Goal: Task Accomplishment & Management: Use online tool/utility

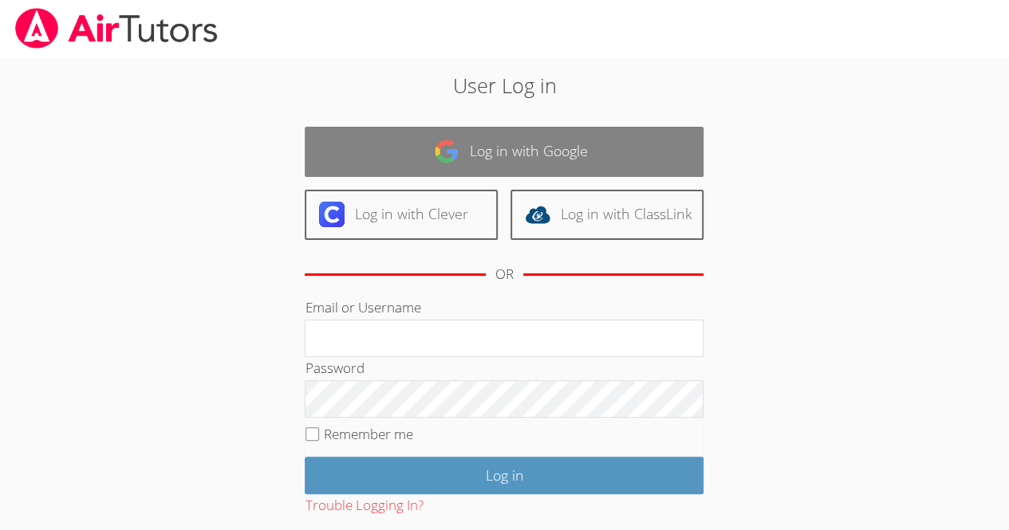
click at [636, 163] on link "Log in with Google" at bounding box center [504, 152] width 399 height 50
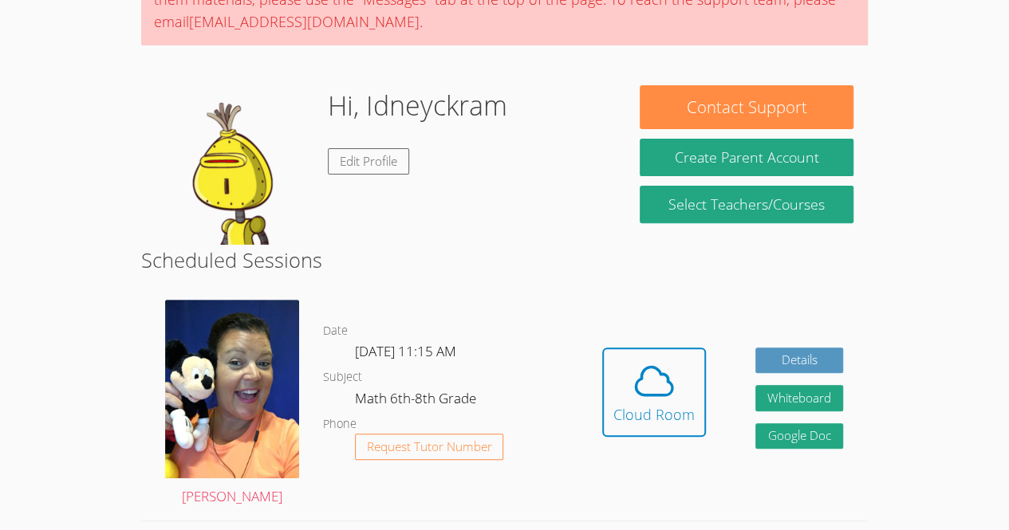
scroll to position [175, 0]
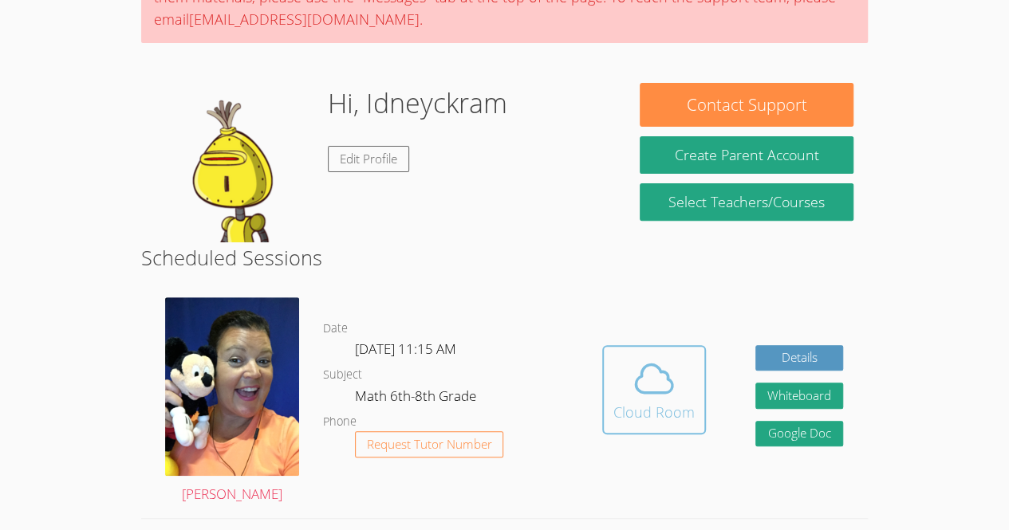
click at [664, 410] on div "Cloud Room" at bounding box center [653, 412] width 81 height 22
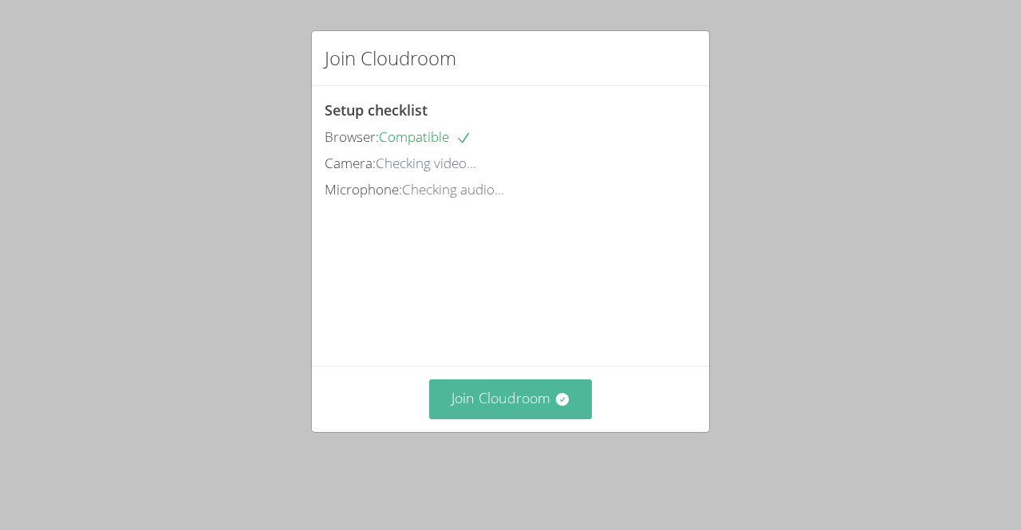
click at [475, 419] on button "Join Cloudroom" at bounding box center [510, 399] width 163 height 39
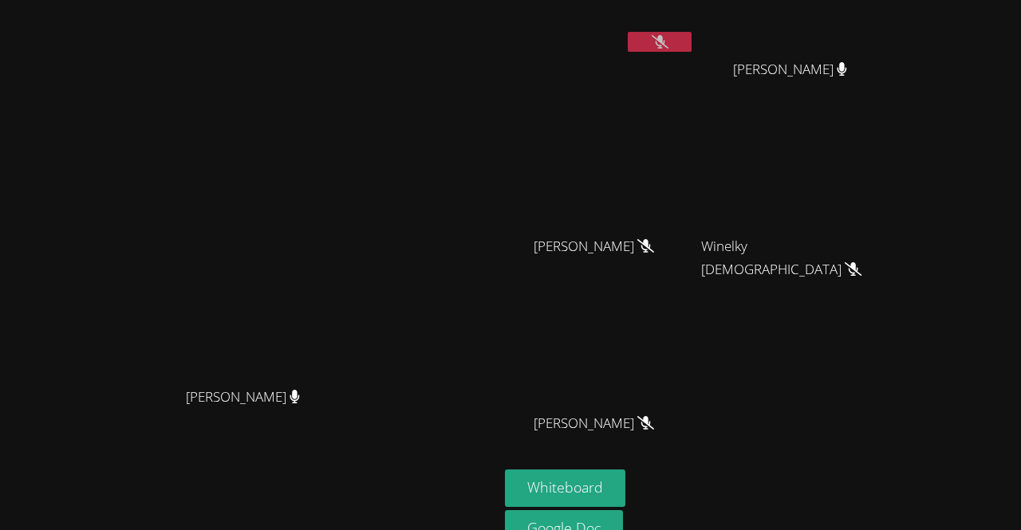
scroll to position [140, 0]
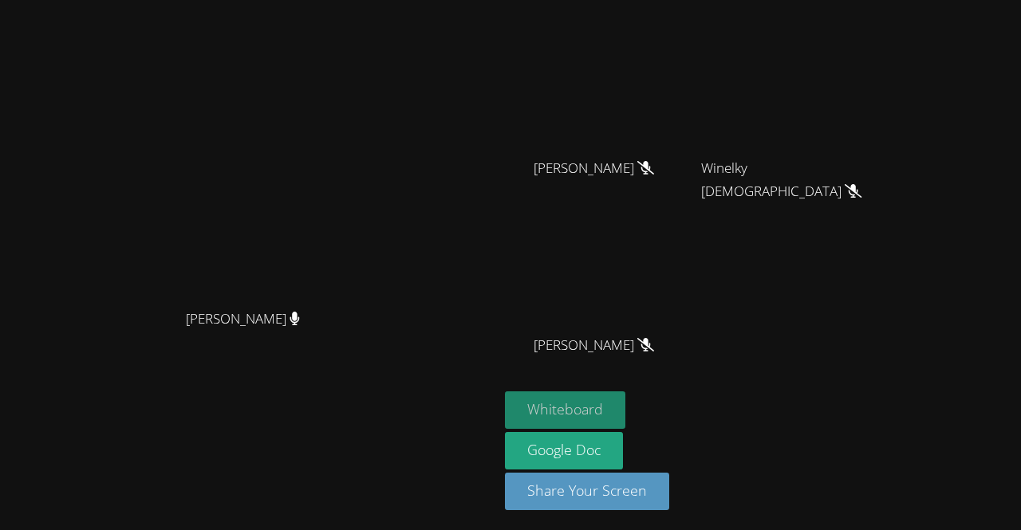
click at [625, 407] on button "Whiteboard" at bounding box center [565, 410] width 120 height 37
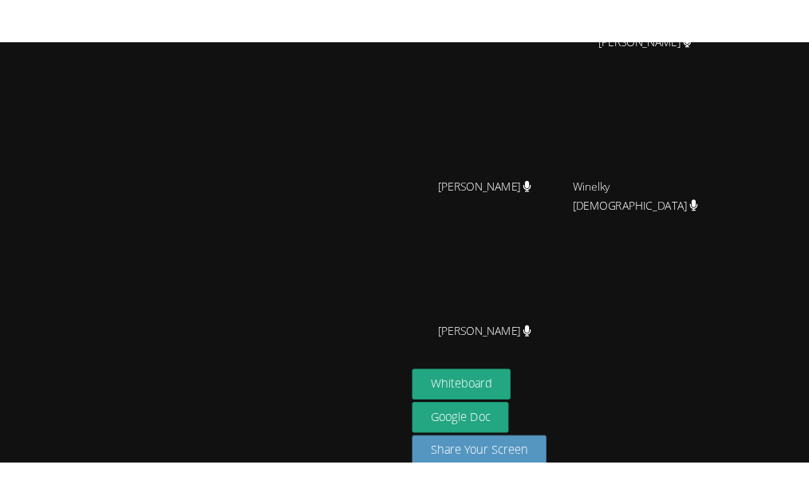
scroll to position [0, 0]
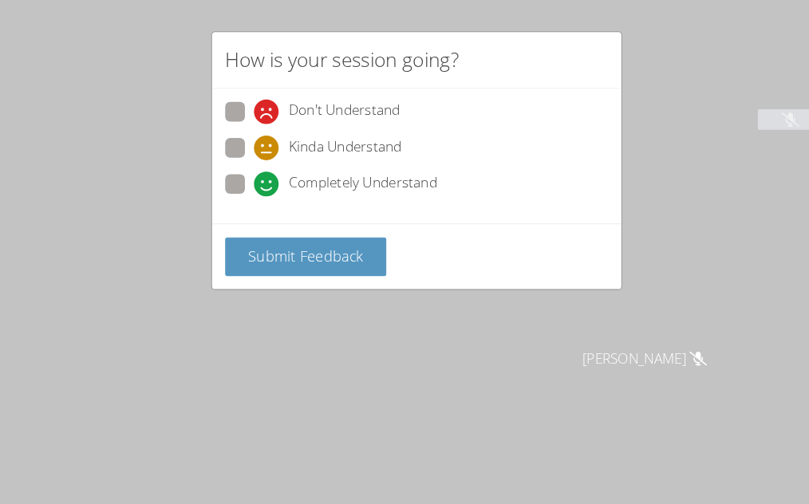
click at [246, 156] on span at bounding box center [246, 156] width 0 height 0
click at [246, 143] on input "Kinda Understand" at bounding box center [253, 141] width 14 height 14
radio input "true"
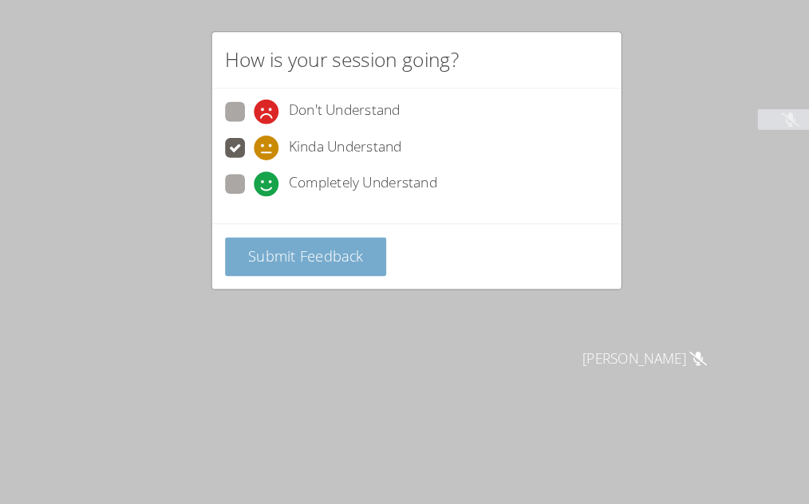
click at [340, 262] on button "Submit Feedback" at bounding box center [297, 248] width 156 height 37
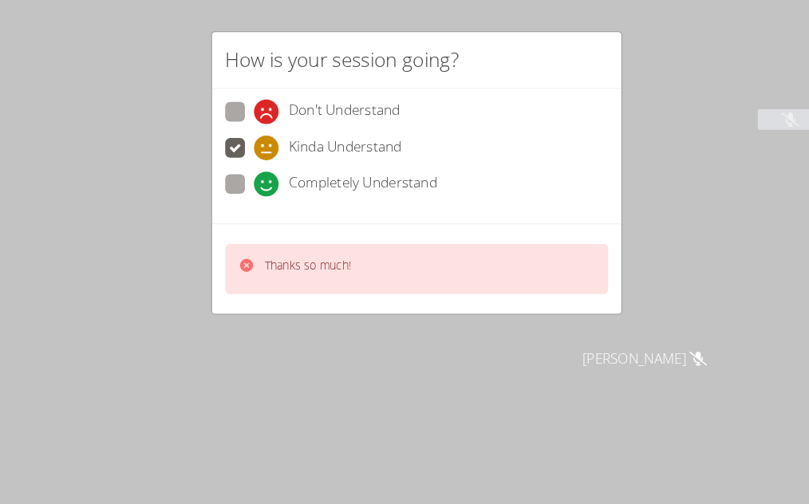
click at [284, 261] on p "Thanks so much!" at bounding box center [299, 258] width 84 height 16
click at [239, 258] on icon at bounding box center [239, 257] width 13 height 13
click at [237, 274] on div "Thanks so much!" at bounding box center [405, 261] width 372 height 49
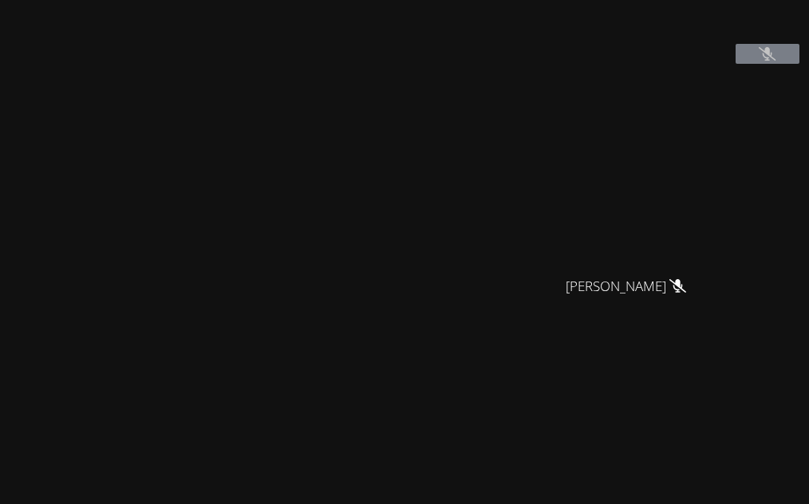
scroll to position [61, 0]
